Goal: Task Accomplishment & Management: Use online tool/utility

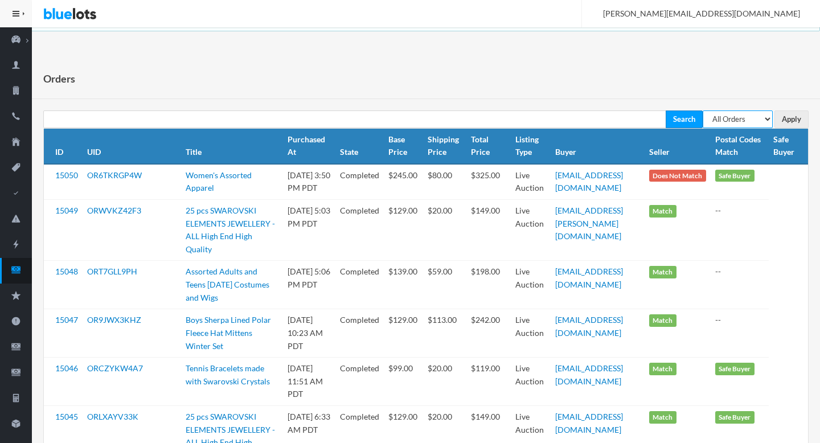
click at [735, 114] on select "All Orders Pending Completed Under review Cancelled" at bounding box center [738, 120] width 70 height 18
select select "pending"
click at [703, 111] on select "All Orders Pending Completed Under review Cancelled" at bounding box center [738, 120] width 70 height 18
click at [801, 116] on input "Apply" at bounding box center [792, 120] width 34 height 18
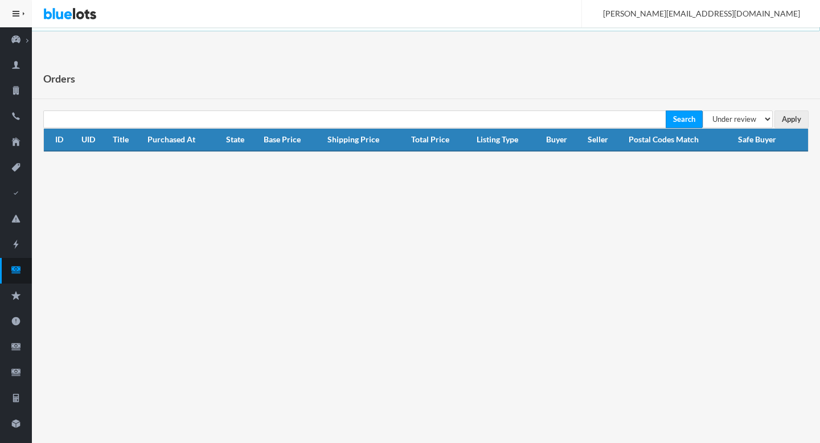
select select "under_review"
click at [792, 117] on input "Apply" at bounding box center [792, 120] width 34 height 18
click at [20, 275] on ion-icon "cash" at bounding box center [16, 271] width 32 height 12
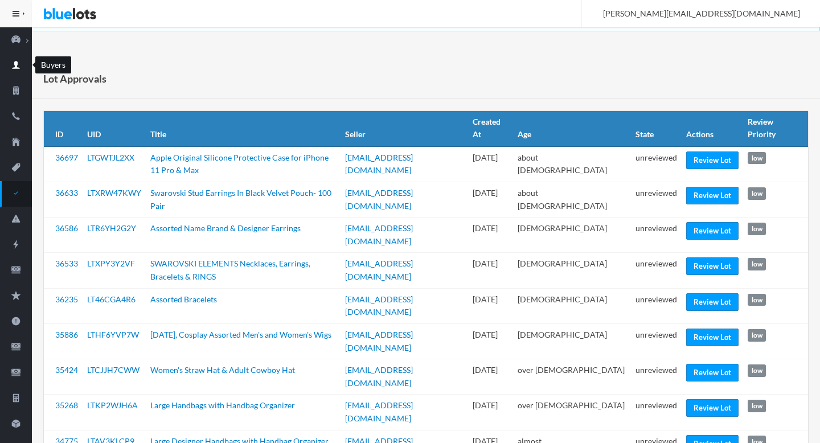
click at [19, 69] on icon "person" at bounding box center [16, 65] width 32 height 10
click at [24, 191] on icon "checkmark" at bounding box center [16, 193] width 32 height 10
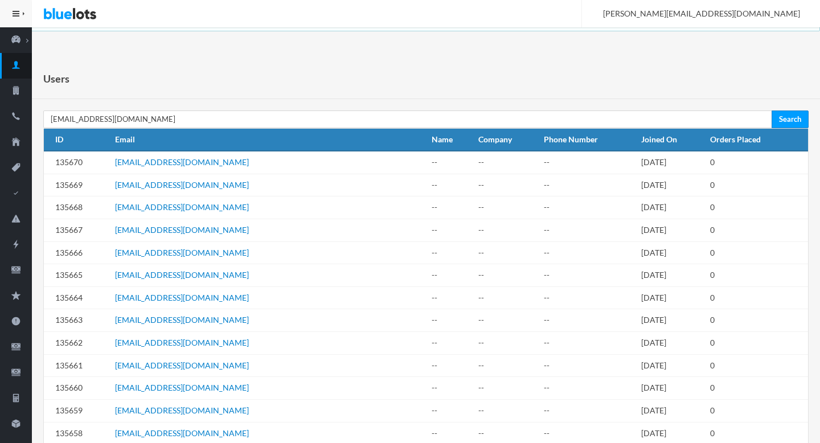
type input "anadaimy20@gmail.com"
click at [772, 111] on input "Search" at bounding box center [790, 120] width 37 height 18
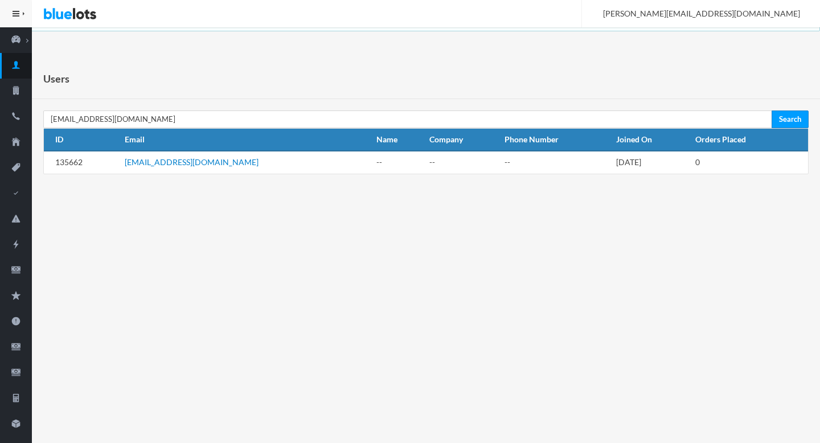
click at [176, 161] on link "anadaimy20@gmail.com" at bounding box center [192, 162] width 134 height 10
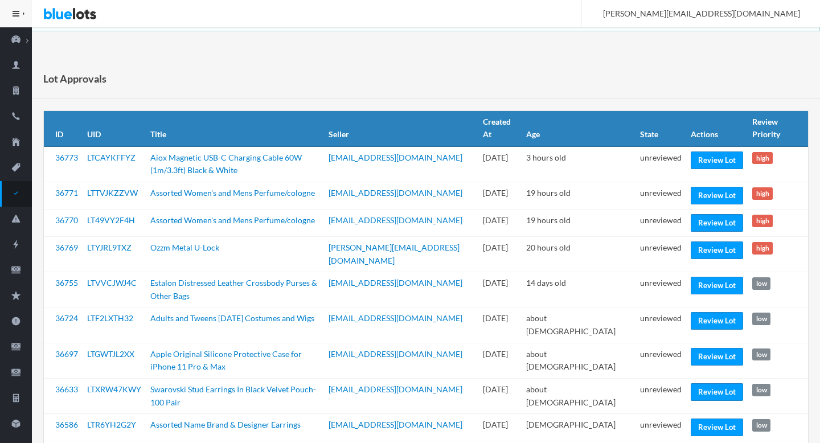
click at [466, 427] on td "marygemsjewelry@yahoo.com" at bounding box center [401, 427] width 155 height 27
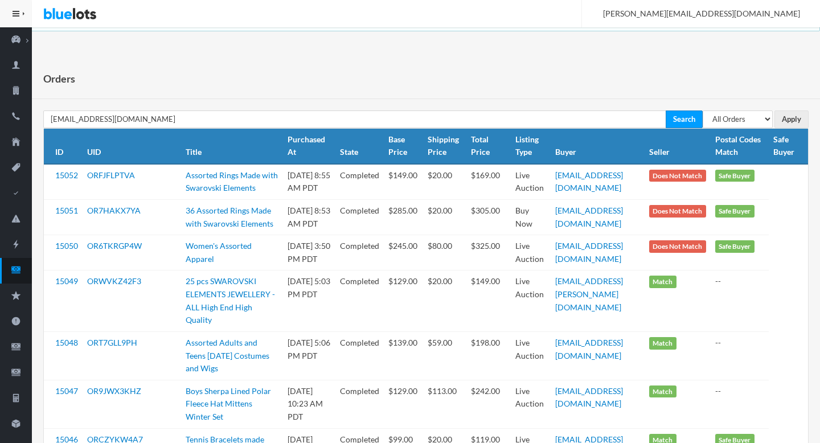
type input "[EMAIL_ADDRESS][DOMAIN_NAME]"
click at [666, 111] on input "Search" at bounding box center [684, 120] width 37 height 18
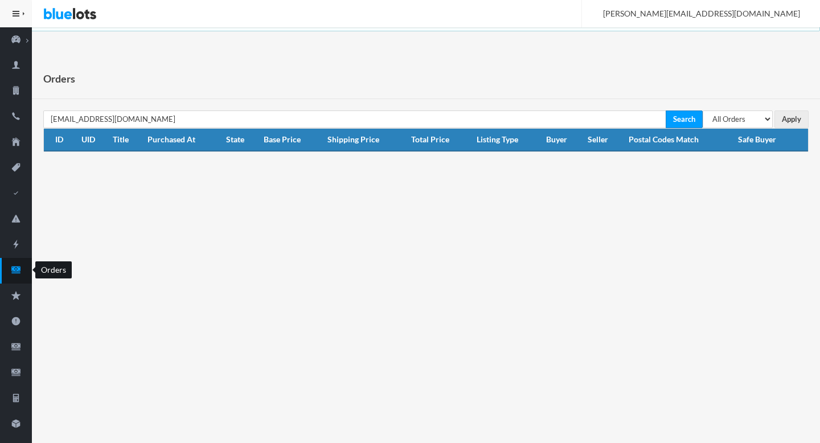
click at [14, 276] on ion-icon "cash" at bounding box center [16, 271] width 32 height 12
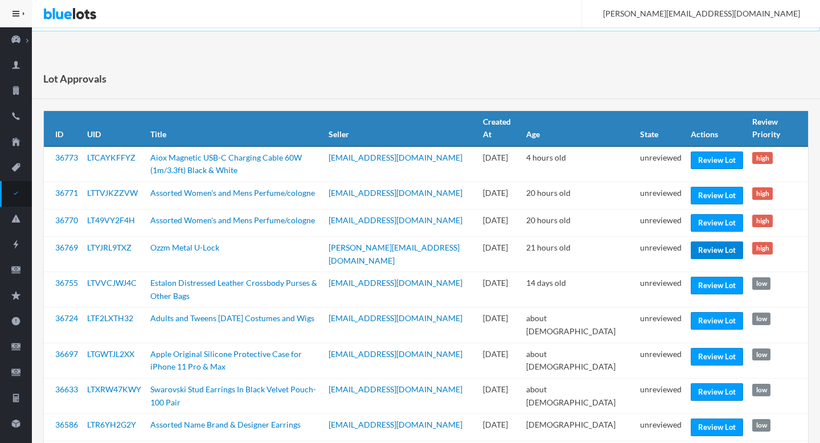
click at [709, 252] on link "Review Lot" at bounding box center [717, 251] width 52 height 18
click at [701, 227] on link "Review Lot" at bounding box center [717, 223] width 52 height 18
click at [711, 195] on link "Review Lot" at bounding box center [717, 196] width 52 height 18
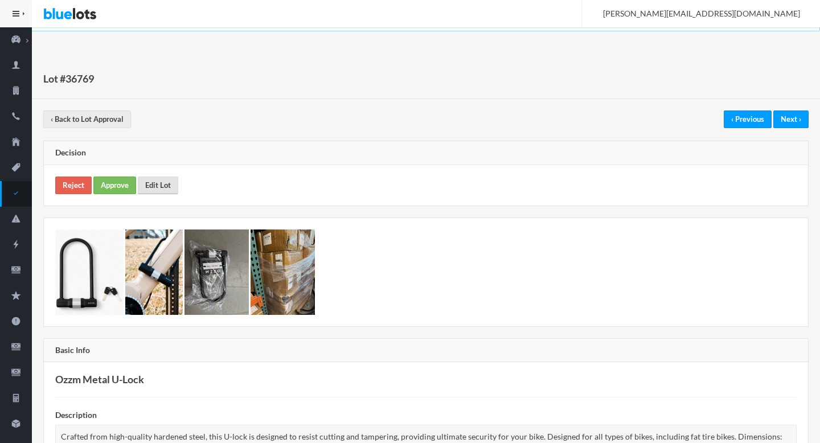
click at [162, 190] on link "Edit Lot" at bounding box center [158, 186] width 40 height 18
click at [104, 187] on link "Approve" at bounding box center [114, 186] width 43 height 18
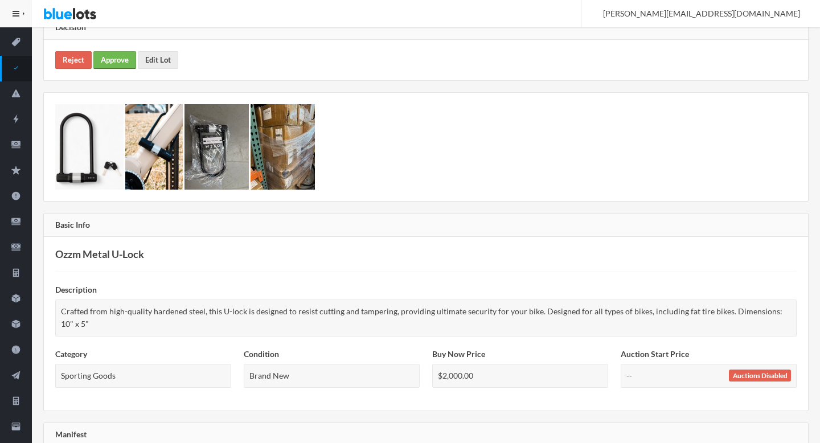
scroll to position [130, 0]
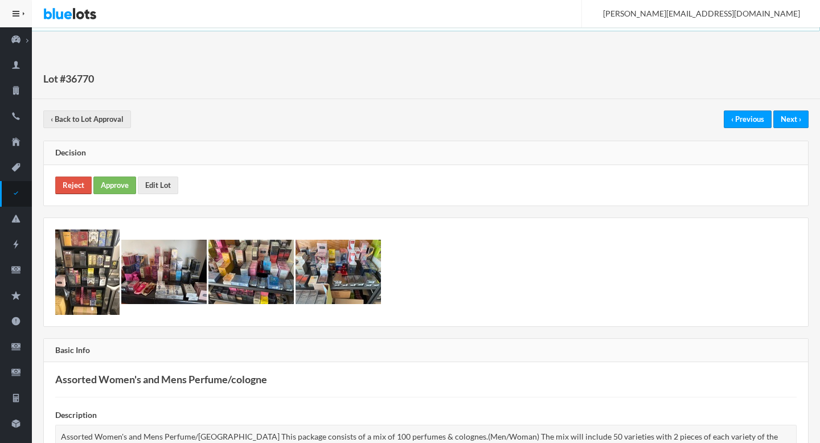
click at [71, 182] on link "Reject" at bounding box center [73, 186] width 36 height 18
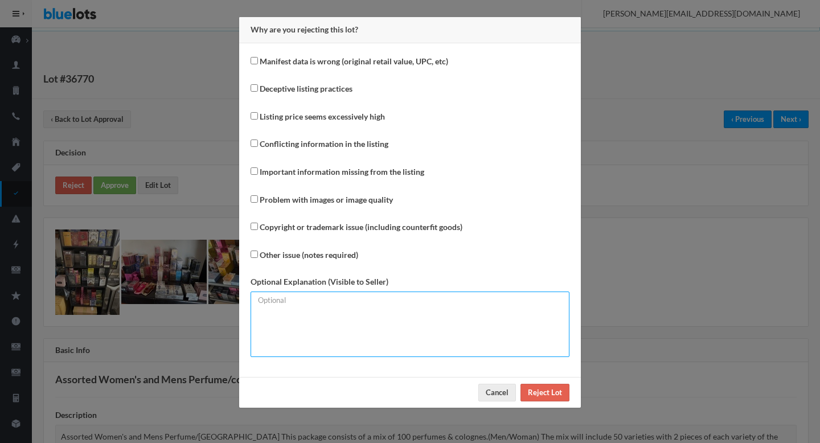
click at [332, 334] on textarea at bounding box center [410, 325] width 319 height 66
type textarea "Inventory breakdown required."
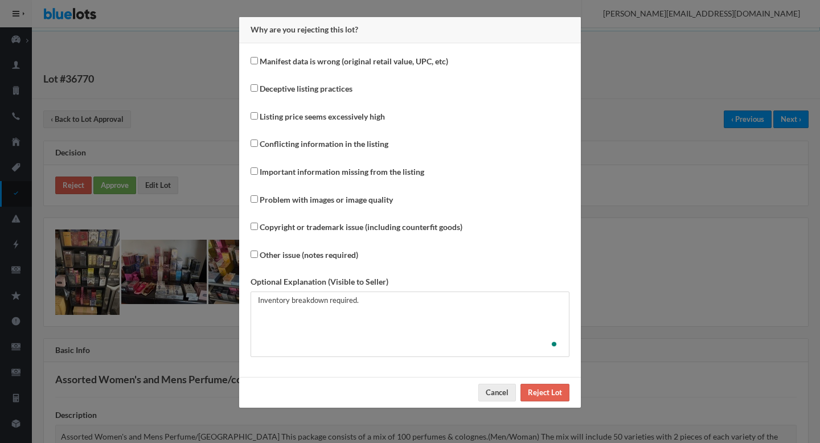
click at [281, 251] on label "Other issue (notes required)" at bounding box center [309, 255] width 99 height 13
click at [258, 251] on input "Other issue (notes required)" at bounding box center [254, 254] width 7 height 7
click at [281, 251] on label "Other issue (notes required)" at bounding box center [309, 255] width 99 height 13
click at [258, 251] on input "Other issue (notes required)" at bounding box center [254, 254] width 7 height 7
checkbox input "false"
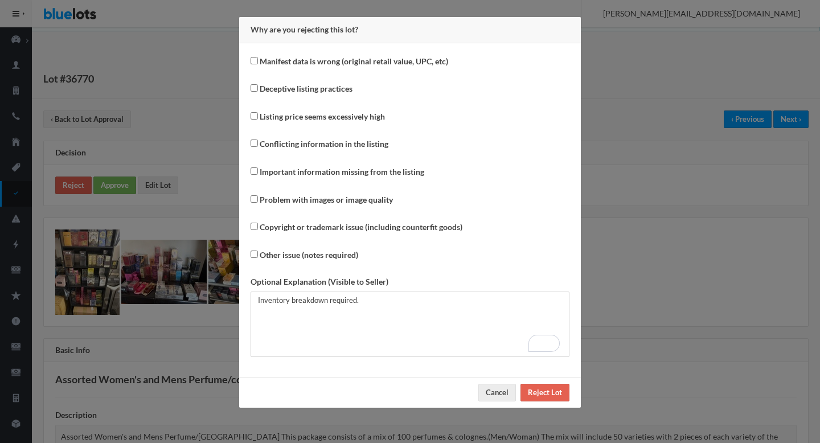
click at [326, 176] on label "Important information missing from the listing" at bounding box center [342, 172] width 165 height 13
click at [258, 175] on input "Important information missing from the listing" at bounding box center [254, 170] width 7 height 7
checkbox input "true"
click at [549, 397] on input "Reject Lot" at bounding box center [545, 393] width 49 height 18
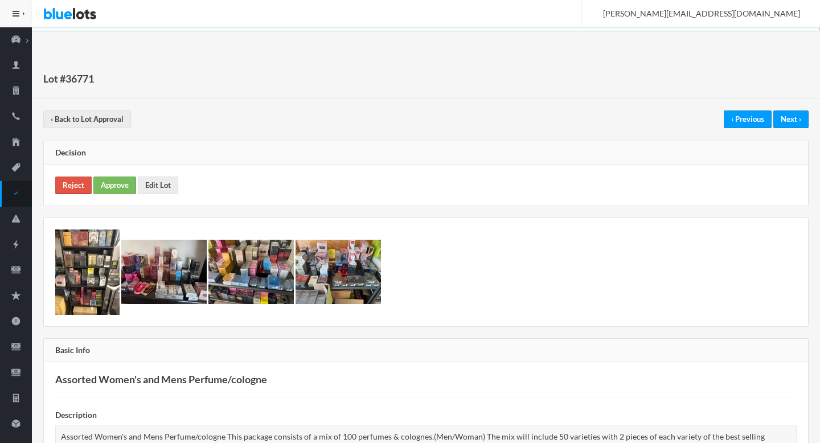
click at [81, 185] on link "Reject" at bounding box center [73, 186] width 36 height 18
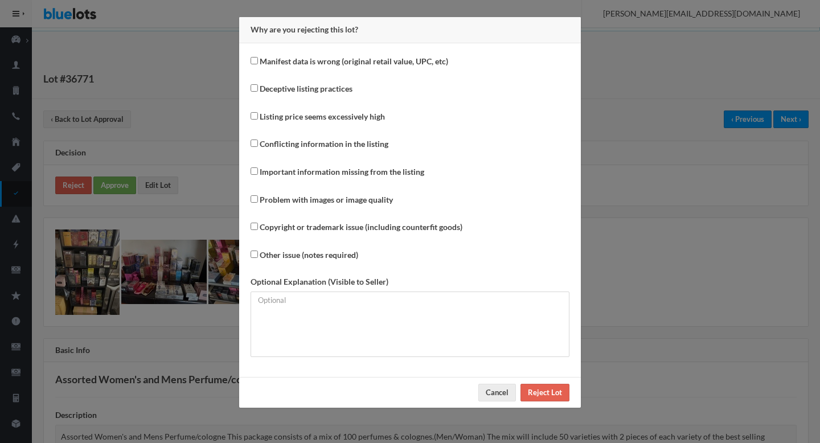
click at [328, 167] on label "Important information missing from the listing" at bounding box center [342, 172] width 165 height 13
click at [258, 167] on input "Important information missing from the listing" at bounding box center [254, 170] width 7 height 7
checkbox input "true"
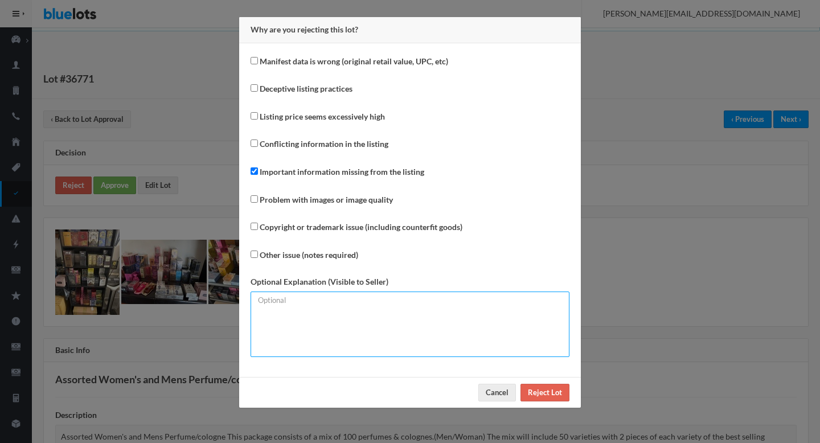
click at [325, 330] on textarea at bounding box center [410, 325] width 319 height 66
paste textarea "This lot includes"
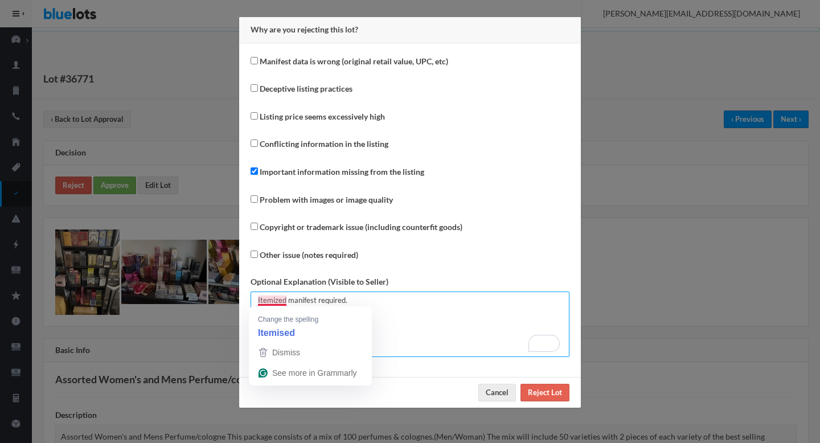
type textarea "Itemized manifest required."
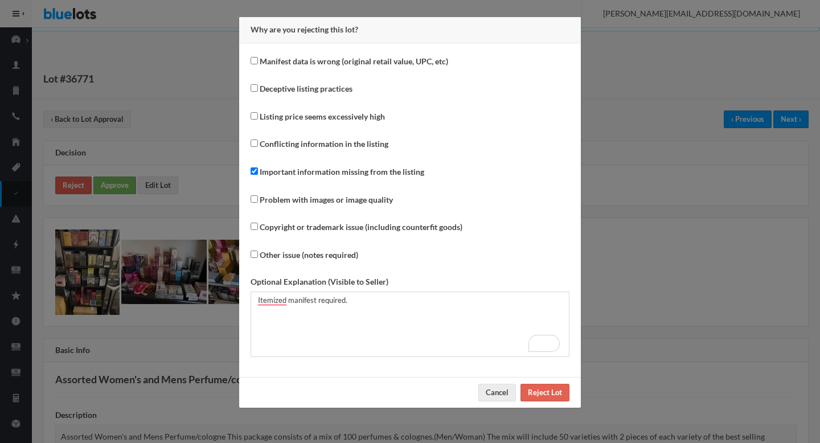
click at [572, 392] on div "Cancel Reject Lot" at bounding box center [410, 392] width 342 height 31
click at [562, 392] on input "Reject Lot" at bounding box center [545, 393] width 49 height 18
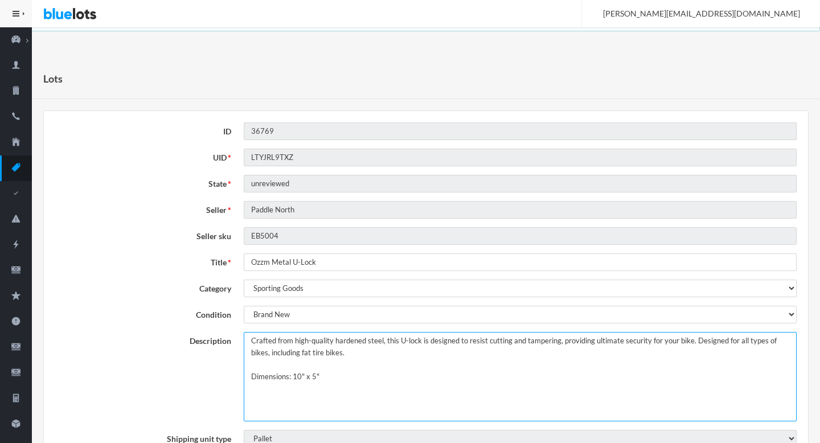
click at [245, 341] on textarea "Crafted from high-quality hardened steel, this U-lock is designed to resist cut…" at bounding box center [520, 376] width 553 height 89
type textarea "This lot includes Crafted from high-quality hardened steel, this U-lock is desi…"
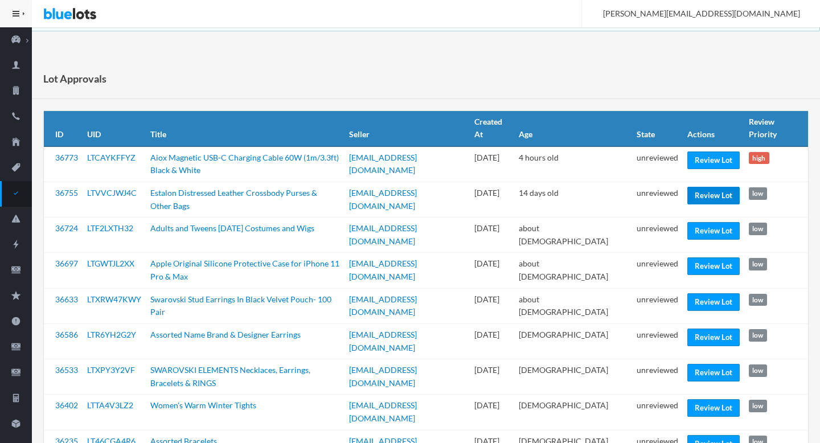
click at [694, 189] on link "Review Lot" at bounding box center [714, 196] width 52 height 18
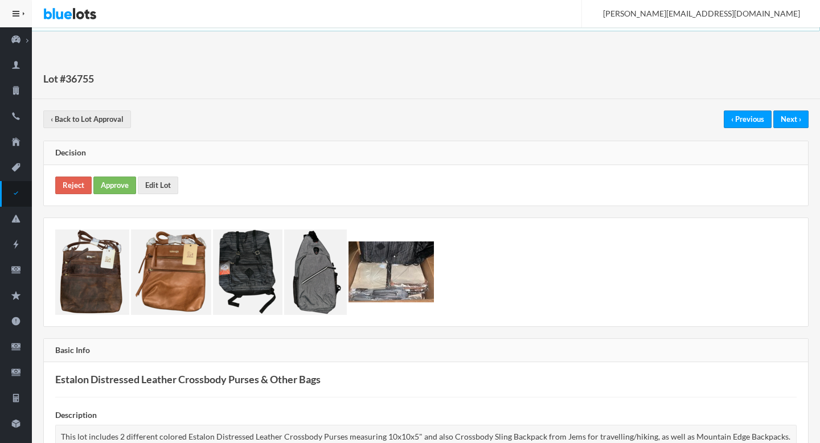
click at [117, 195] on div "Reject Approve Edit Lot" at bounding box center [426, 185] width 764 height 40
click at [116, 185] on link "Approve" at bounding box center [114, 186] width 43 height 18
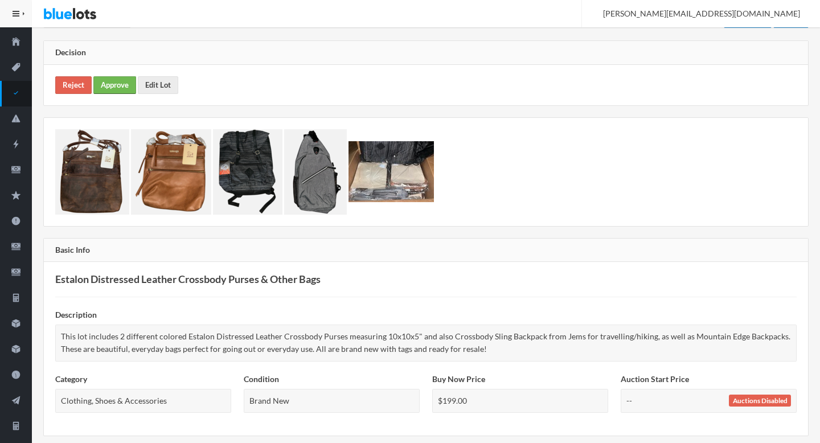
scroll to position [369, 0]
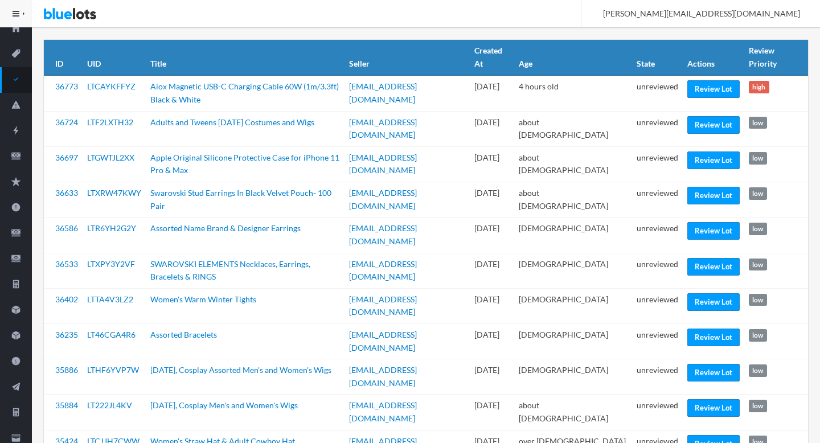
scroll to position [114, 0]
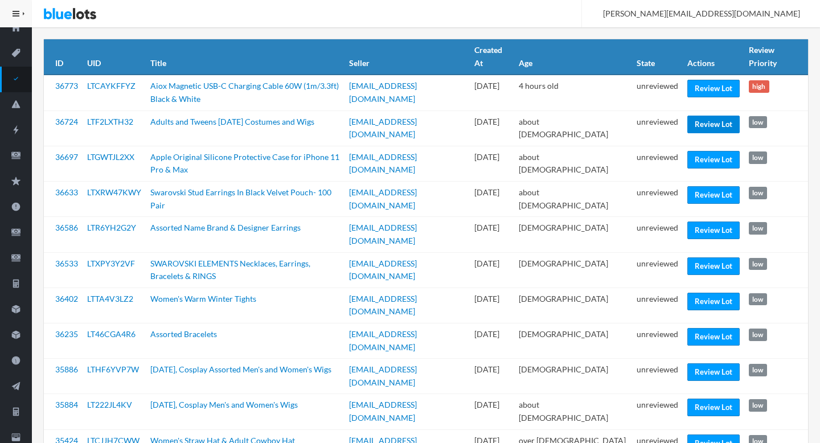
click at [696, 124] on link "Review Lot" at bounding box center [714, 125] width 52 height 18
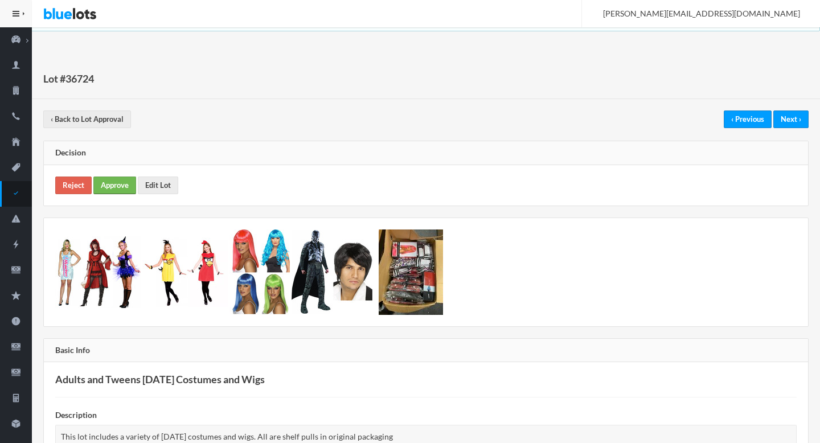
click at [111, 179] on link "Approve" at bounding box center [114, 186] width 43 height 18
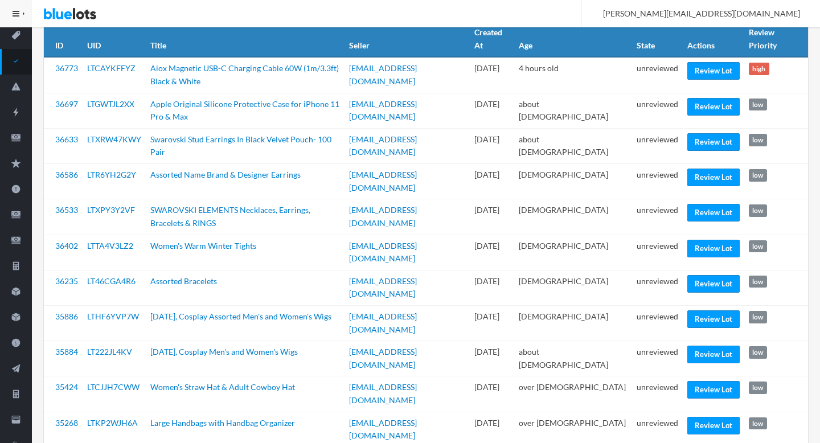
scroll to position [137, 0]
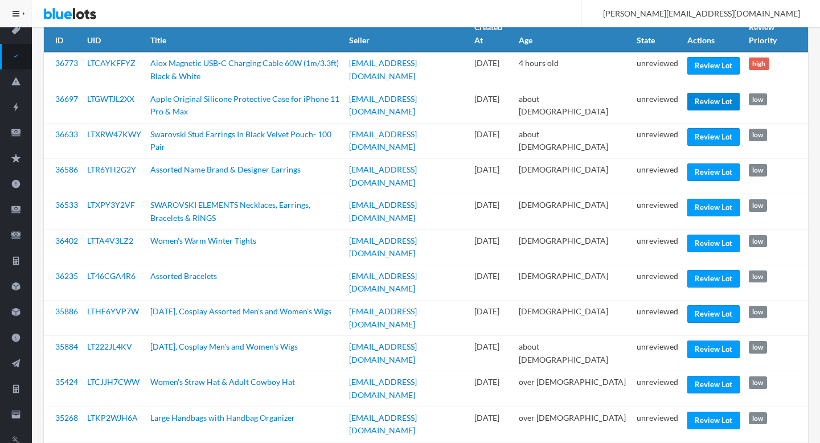
click at [715, 103] on link "Review Lot" at bounding box center [714, 102] width 52 height 18
click at [716, 134] on link "Review Lot" at bounding box center [714, 137] width 52 height 18
click at [713, 170] on link "Review Lot" at bounding box center [714, 172] width 52 height 18
click at [708, 199] on link "Review Lot" at bounding box center [714, 208] width 52 height 18
click at [704, 235] on link "Review Lot" at bounding box center [714, 244] width 52 height 18
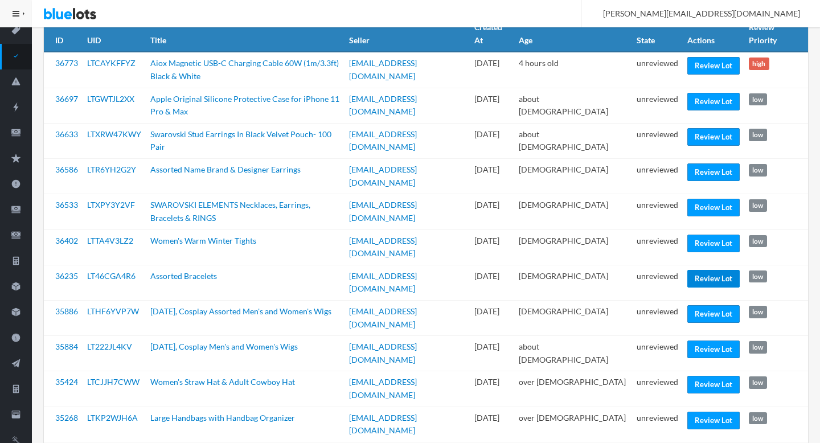
click at [704, 270] on link "Review Lot" at bounding box center [714, 279] width 52 height 18
click at [704, 305] on link "Review Lot" at bounding box center [714, 314] width 52 height 18
click at [704, 341] on link "Review Lot" at bounding box center [714, 350] width 52 height 18
click at [703, 376] on link "Review Lot" at bounding box center [714, 385] width 52 height 18
click at [702, 412] on link "Review Lot" at bounding box center [714, 421] width 52 height 18
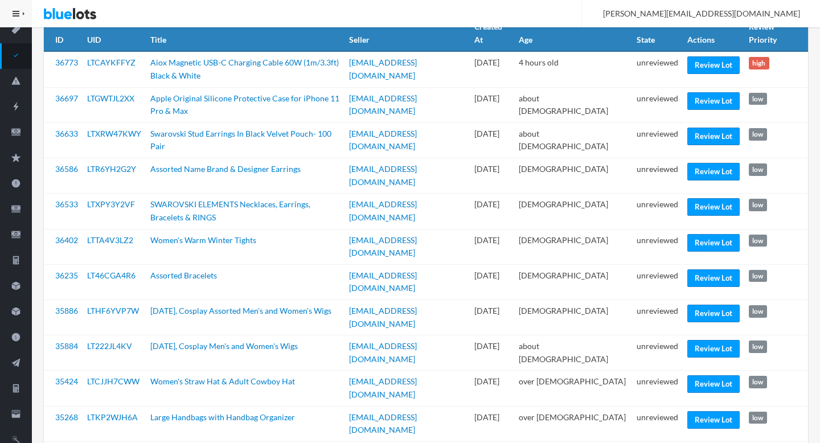
scroll to position [394, 0]
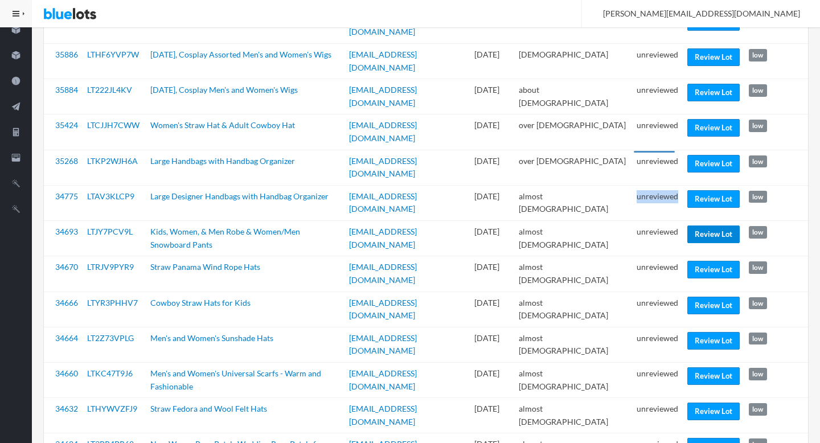
click at [713, 226] on link "Review Lot" at bounding box center [714, 235] width 52 height 18
click at [709, 261] on link "Review Lot" at bounding box center [714, 270] width 52 height 18
click at [709, 297] on link "Review Lot" at bounding box center [714, 306] width 52 height 18
click at [705, 332] on link "Review Lot" at bounding box center [714, 341] width 52 height 18
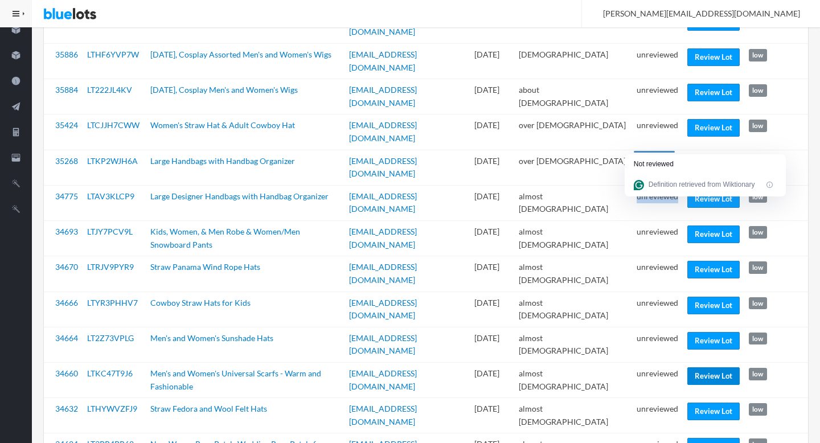
click at [706, 367] on link "Review Lot" at bounding box center [714, 376] width 52 height 18
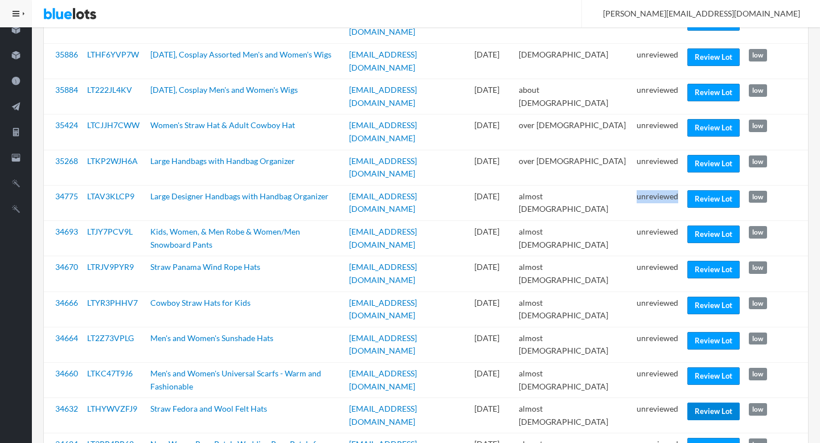
click at [706, 403] on link "Review Lot" at bounding box center [714, 412] width 52 height 18
click at [706, 438] on link "Review Lot" at bounding box center [714, 447] width 52 height 18
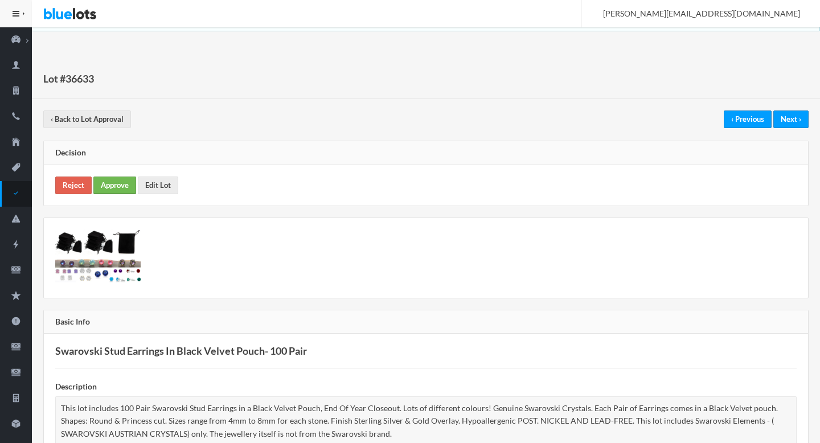
click at [115, 178] on link "Approve" at bounding box center [114, 186] width 43 height 18
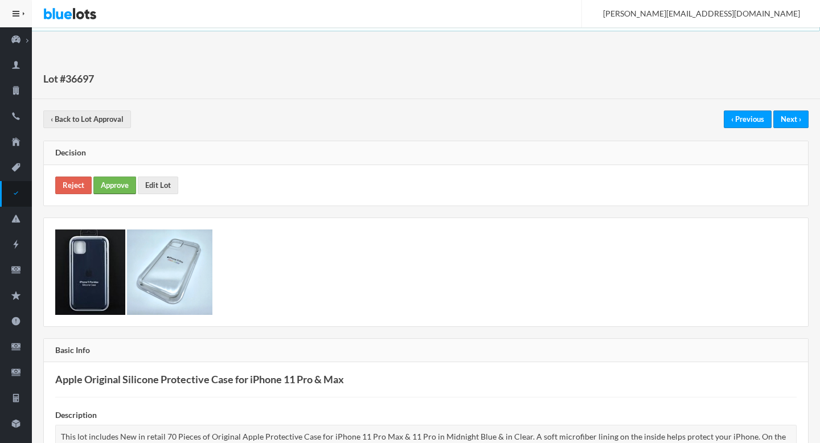
click at [123, 186] on link "Approve" at bounding box center [114, 186] width 43 height 18
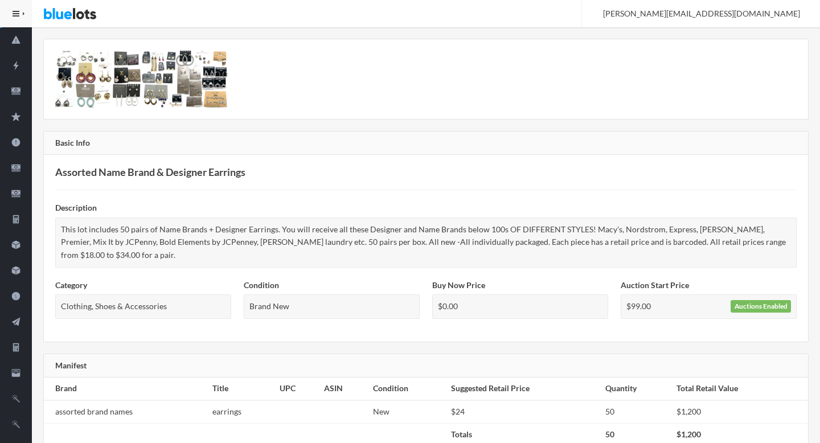
scroll to position [4, 0]
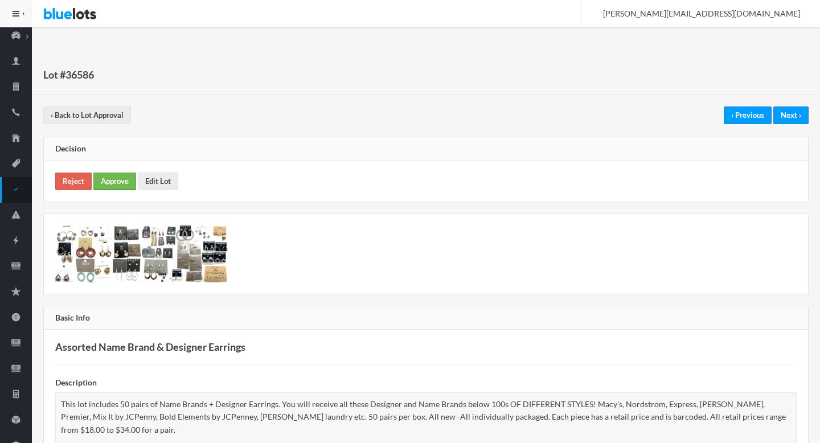
click at [108, 180] on link "Approve" at bounding box center [114, 182] width 43 height 18
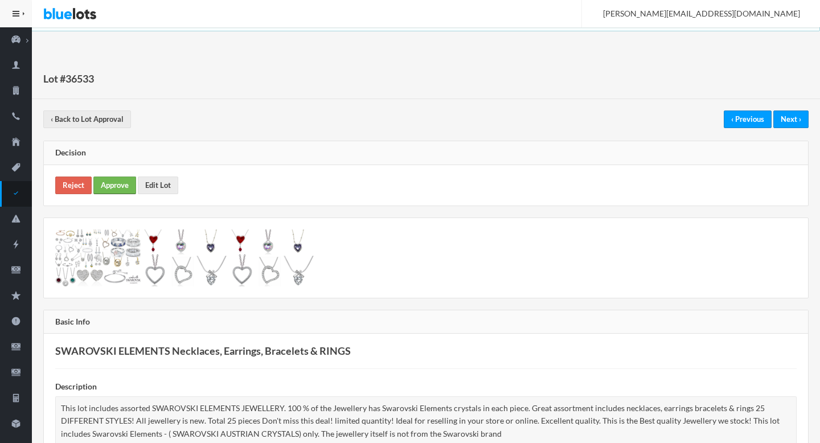
click at [112, 187] on link "Approve" at bounding box center [114, 186] width 43 height 18
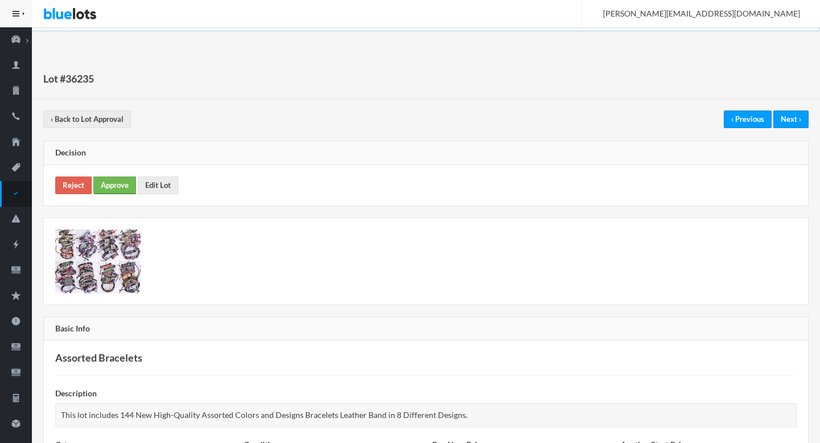
click at [128, 181] on link "Approve" at bounding box center [114, 186] width 43 height 18
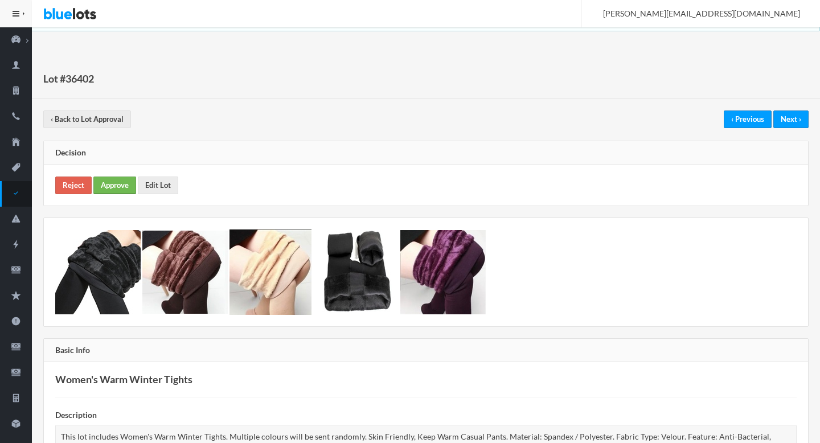
click at [109, 186] on link "Approve" at bounding box center [114, 186] width 43 height 18
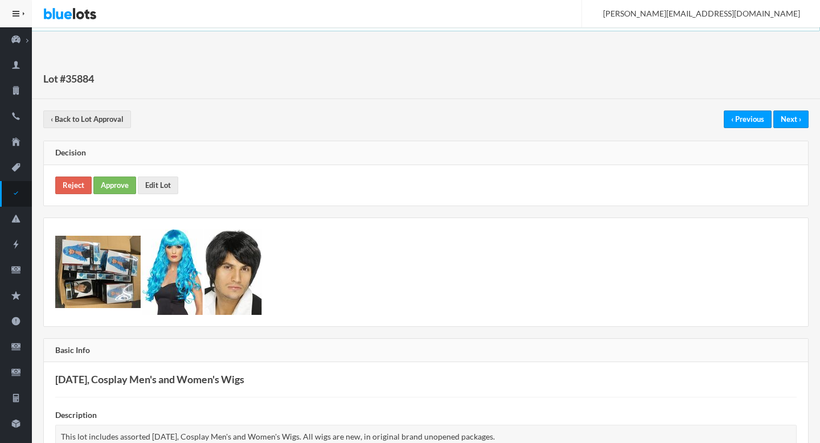
click at [109, 175] on div "Reject Approve Edit Lot" at bounding box center [426, 185] width 764 height 40
click at [111, 183] on link "Approve" at bounding box center [114, 186] width 43 height 18
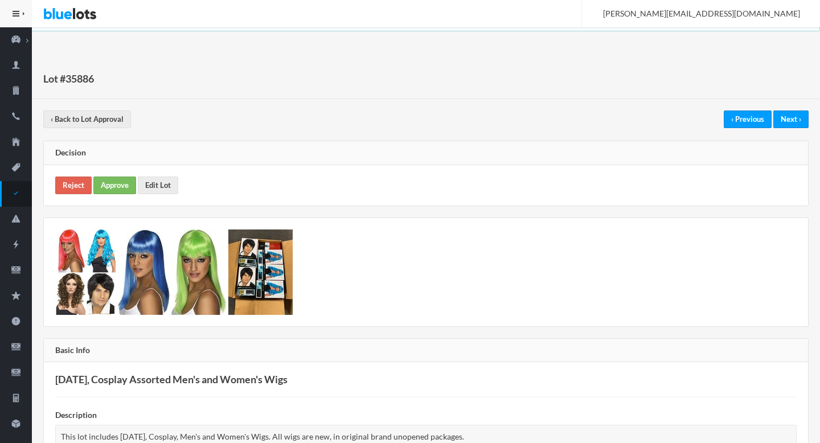
click at [128, 175] on div "Reject Approve Edit Lot" at bounding box center [426, 185] width 764 height 40
click at [128, 183] on link "Approve" at bounding box center [114, 186] width 43 height 18
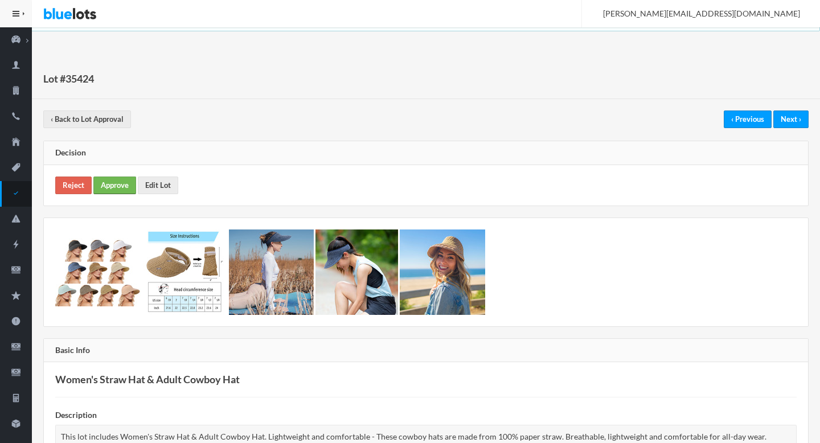
click at [128, 181] on link "Approve" at bounding box center [114, 186] width 43 height 18
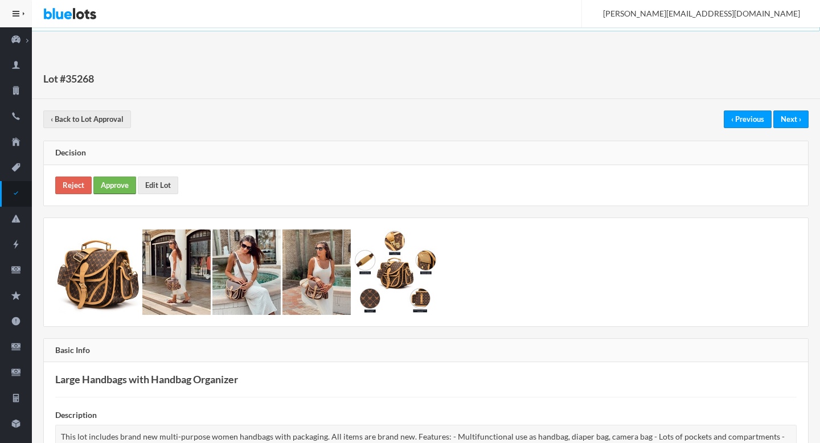
click at [117, 185] on link "Approve" at bounding box center [114, 186] width 43 height 18
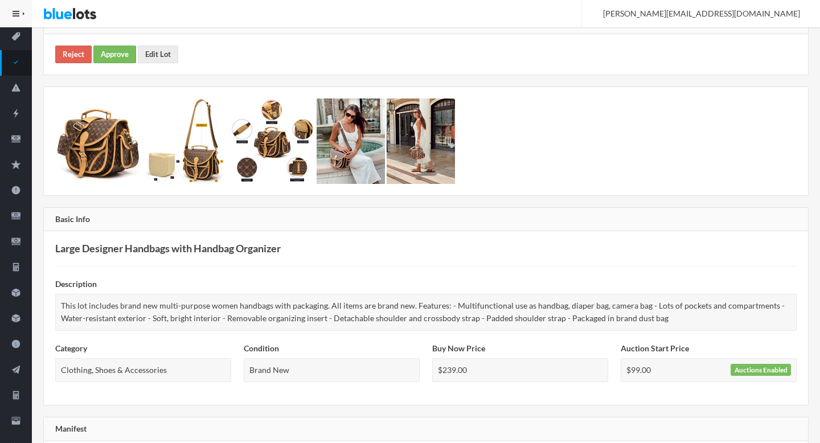
scroll to position [54, 0]
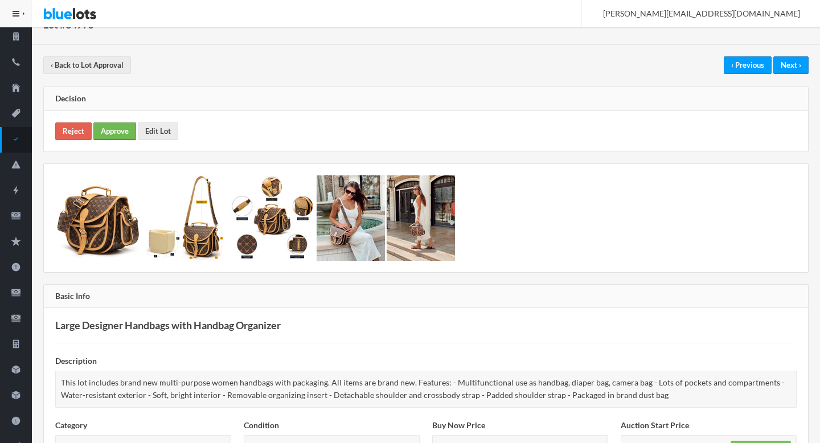
click at [111, 128] on link "Approve" at bounding box center [114, 131] width 43 height 18
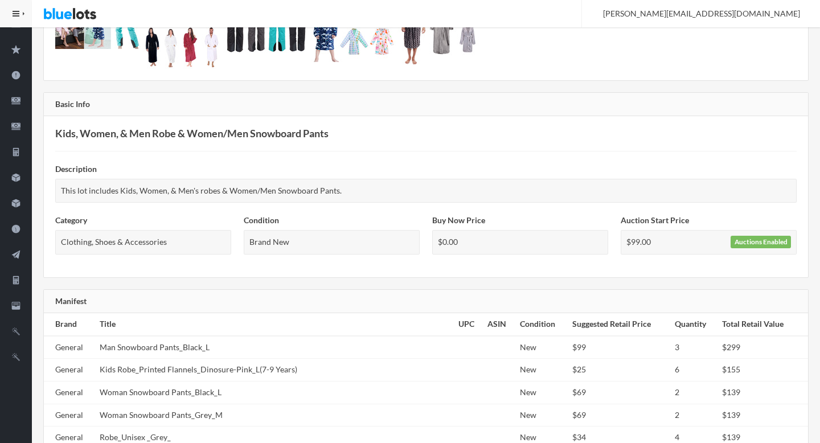
scroll to position [21, 0]
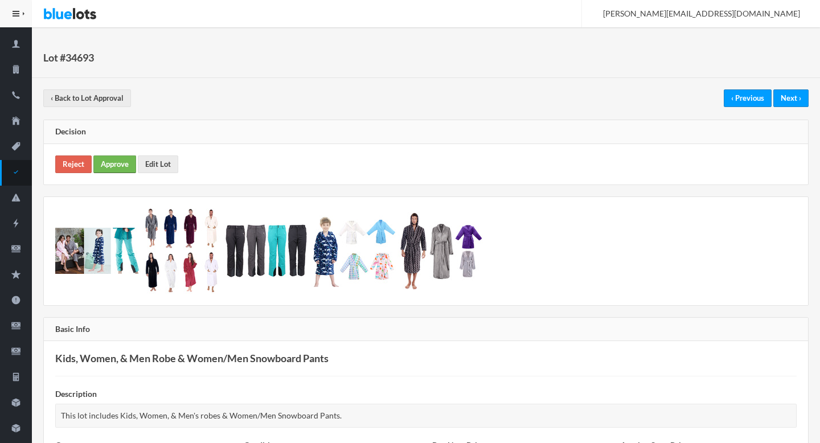
click at [120, 167] on link "Approve" at bounding box center [114, 165] width 43 height 18
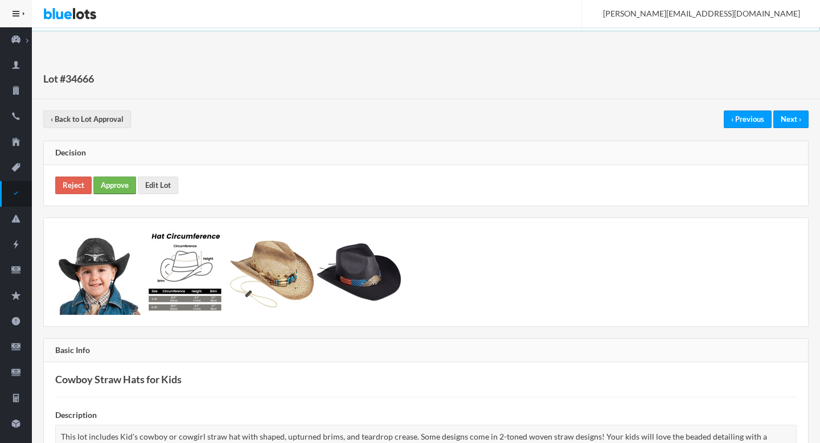
click at [122, 186] on link "Approve" at bounding box center [114, 186] width 43 height 18
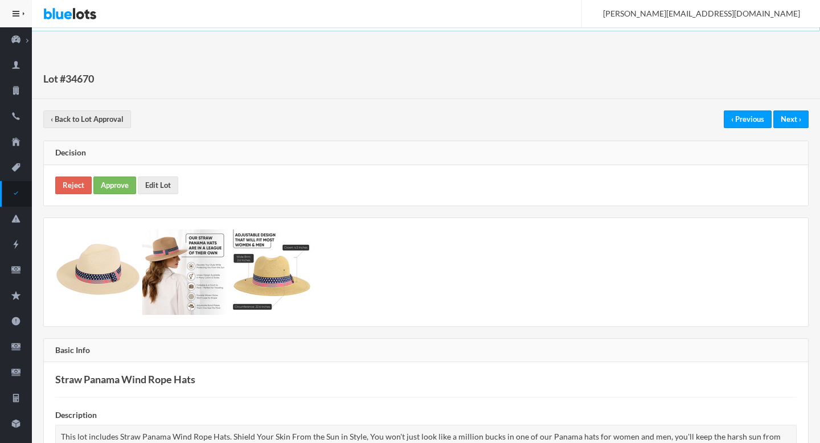
click at [122, 174] on div "Reject Approve Edit Lot" at bounding box center [426, 185] width 764 height 40
click at [124, 179] on link "Approve" at bounding box center [114, 186] width 43 height 18
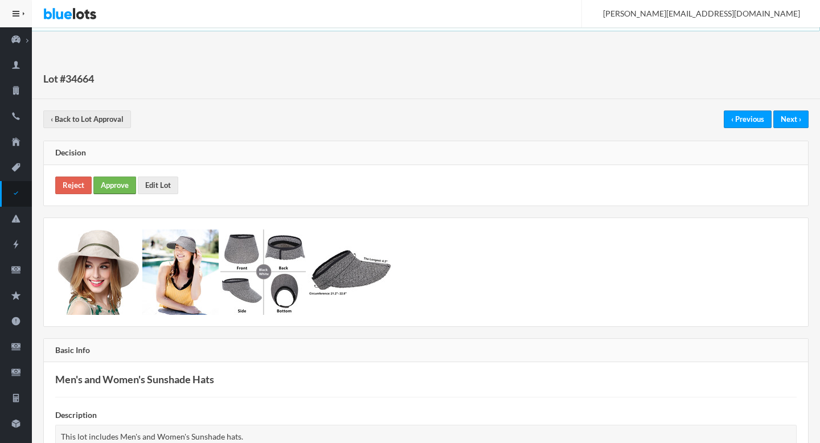
click at [116, 182] on link "Approve" at bounding box center [114, 186] width 43 height 18
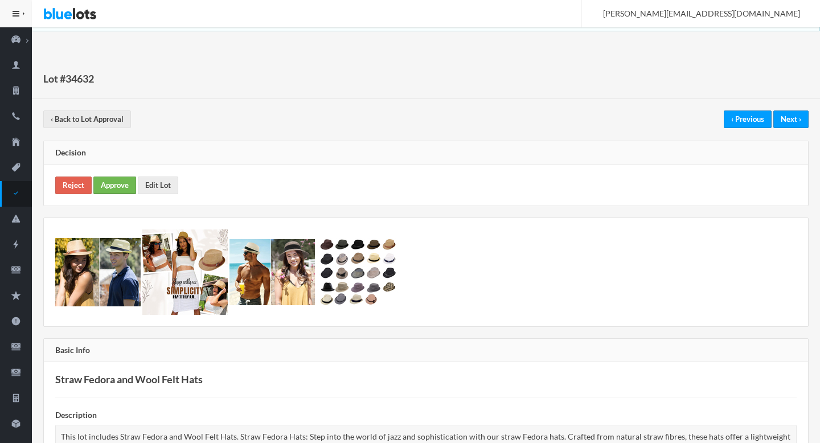
click at [133, 192] on link "Approve" at bounding box center [114, 186] width 43 height 18
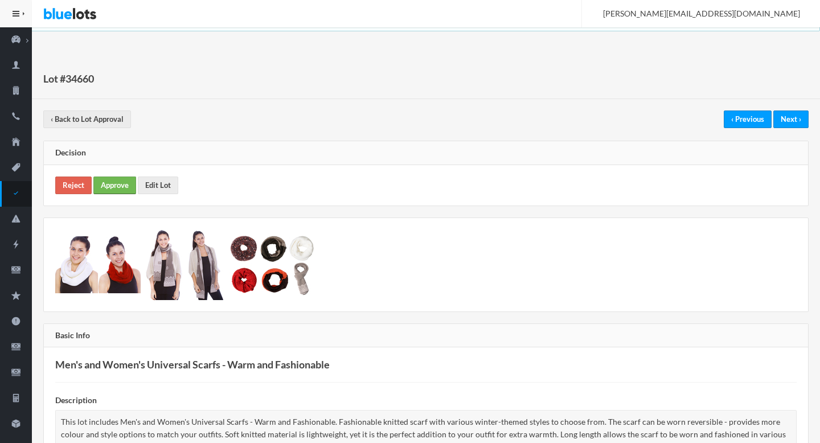
click at [126, 183] on link "Approve" at bounding box center [114, 186] width 43 height 18
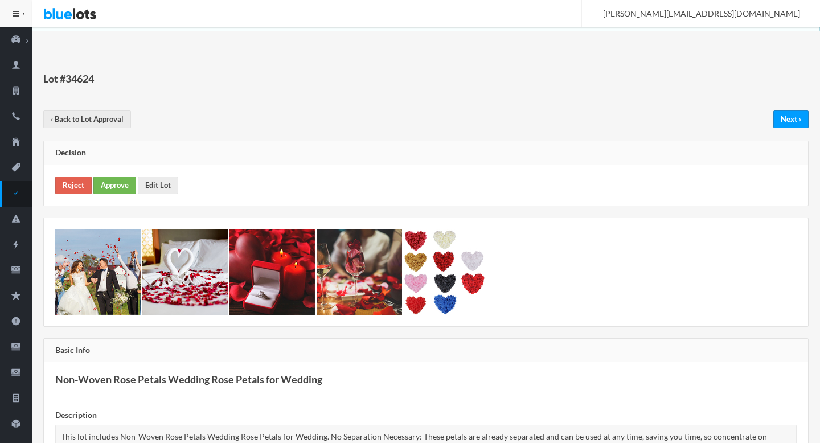
click at [113, 189] on link "Approve" at bounding box center [114, 186] width 43 height 18
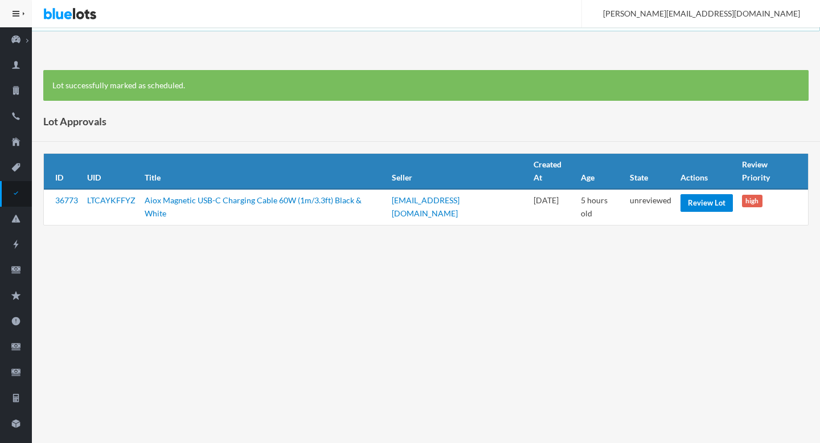
click at [695, 194] on link "Review Lot" at bounding box center [707, 203] width 52 height 18
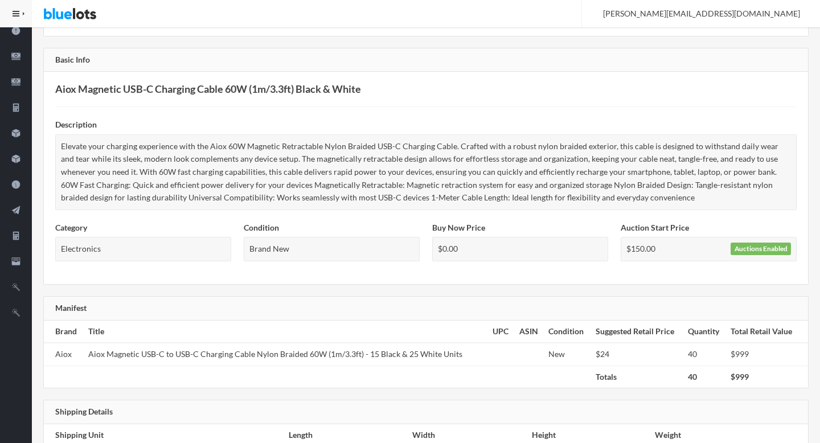
scroll to position [340, 0]
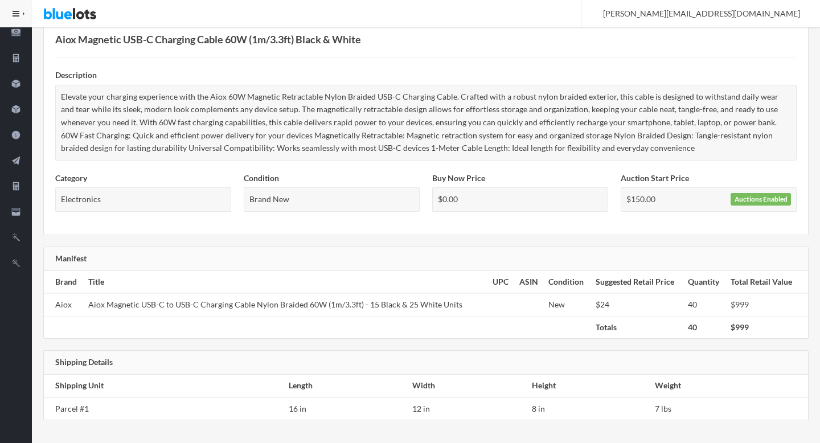
click at [89, 302] on td "Aiox Magnetic USB-C to USB-C Charging Cable Nylon Braided 60W (1m/3.3ft) - 15 B…" at bounding box center [286, 304] width 405 height 23
drag, startPoint x: 89, startPoint y: 302, endPoint x: 244, endPoint y: 304, distance: 154.9
click at [244, 304] on td "Aiox Magnetic USB-C to USB-C Charging Cable Nylon Braided 60W (1m/3.3ft) - 15 B…" at bounding box center [286, 304] width 405 height 23
copy td "Aiox Magnetic USB-C to USB-C Charging Cable"
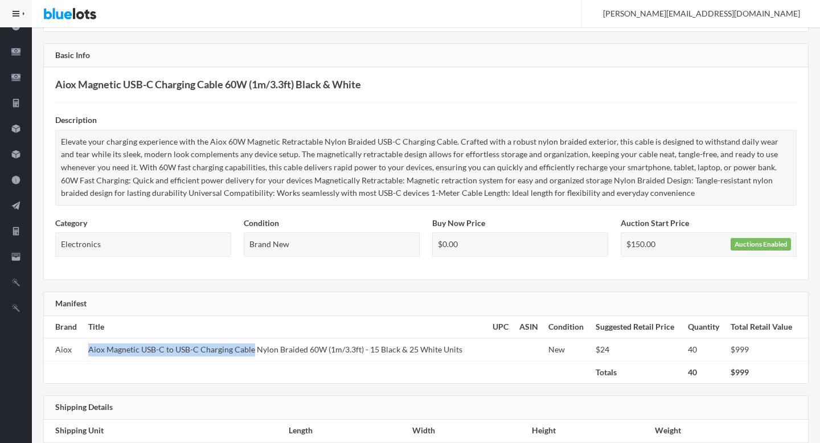
scroll to position [0, 0]
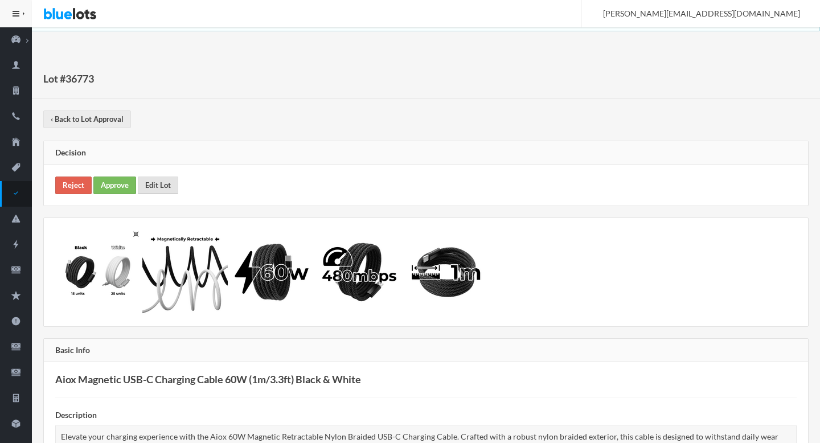
click at [162, 190] on link "Edit Lot" at bounding box center [158, 186] width 40 height 18
click at [118, 190] on link "Approve" at bounding box center [114, 186] width 43 height 18
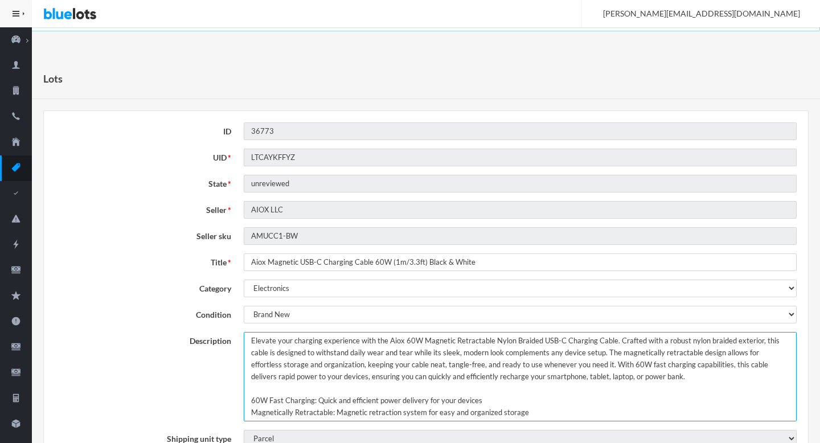
click at [248, 341] on textarea "Elevate your charging experience with the Aiox 60W Magnetic Retractable Nylon B…" at bounding box center [520, 376] width 553 height 89
click at [309, 341] on textarea "Elevate your charging experience with the Aiox 60W Magnetic Retractable Nylon B…" at bounding box center [520, 376] width 553 height 89
drag, startPoint x: 309, startPoint y: 341, endPoint x: 432, endPoint y: 336, distance: 123.1
click at [432, 336] on textarea "Elevate your charging experience with the Aiox 60W Magnetic Retractable Nylon B…" at bounding box center [520, 376] width 553 height 89
click at [619, 380] on textarea "Elevate your charging experience with the Aiox 60W Magnetic Retractable Nylon B…" at bounding box center [520, 376] width 553 height 89
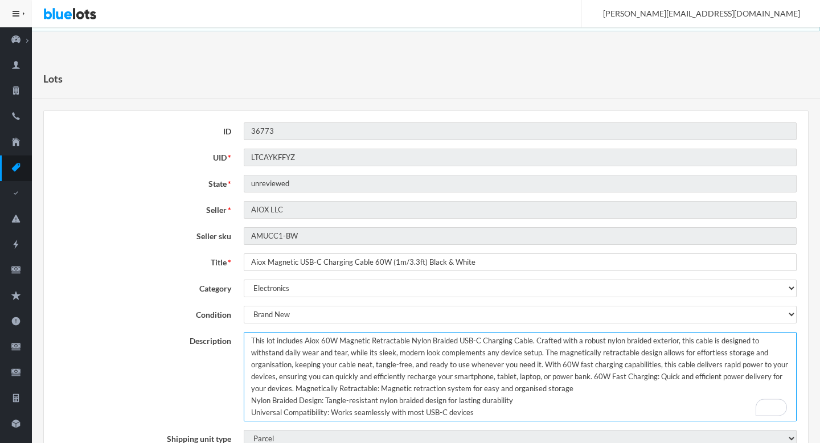
click at [557, 383] on textarea "Elevate your charging experience with the Aiox 60W Magnetic Retractable Nylon B…" at bounding box center [520, 376] width 553 height 89
click at [522, 399] on textarea "Elevate your charging experience with the Aiox 60W Magnetic Retractable Nylon B…" at bounding box center [520, 376] width 553 height 89
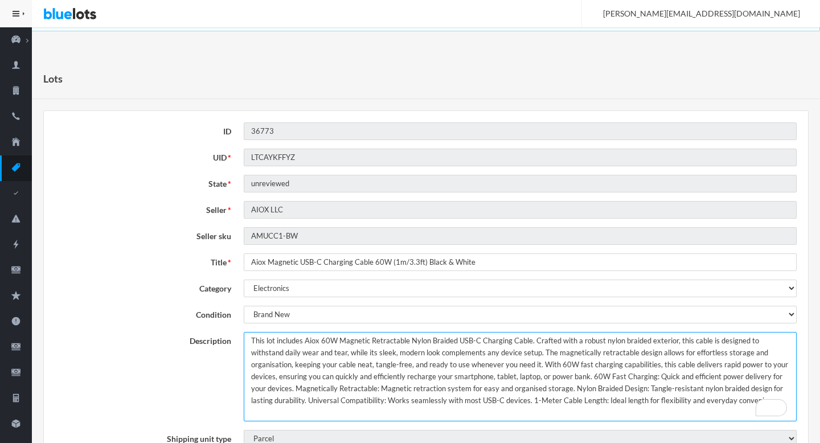
type textarea "This lot includes Aiox 60W Magnetic Retractable Nylon Braided USB-C Charging Ca…"
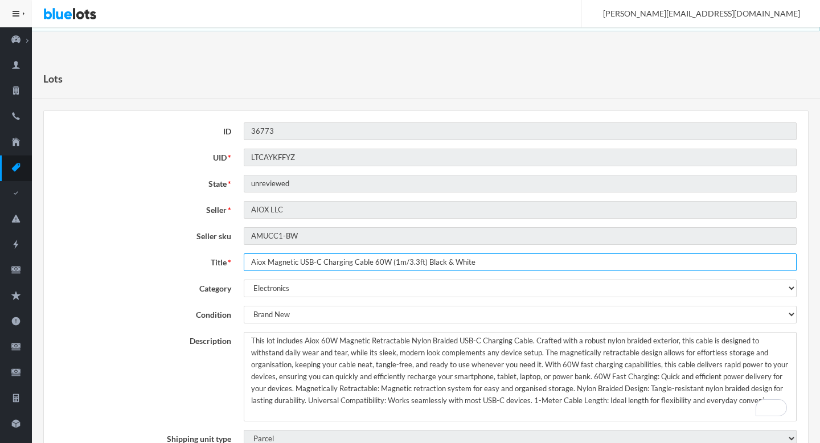
click at [411, 266] on input "Aiox Magnetic USB-C Charging Cable 60W (1m/3.3ft) Black & White" at bounding box center [520, 262] width 553 height 18
